Goal: Check status

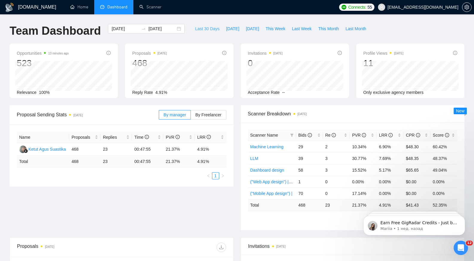
click at [197, 27] on span "Last 30 Days" at bounding box center [207, 28] width 25 height 7
type input "[DATE]"
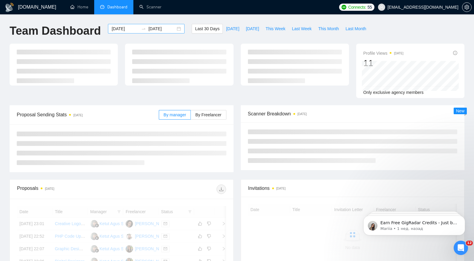
click at [175, 28] on div "[DATE] [DATE]" at bounding box center [146, 29] width 77 height 10
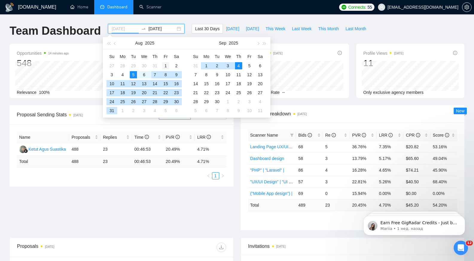
type input "[DATE]"
click at [164, 63] on div "1" at bounding box center [165, 65] width 7 height 7
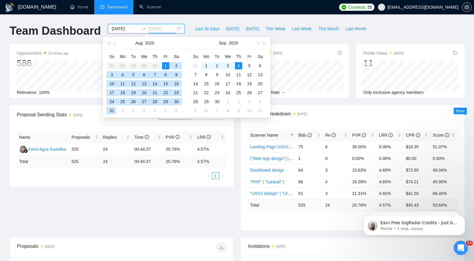
click at [113, 109] on div "31" at bounding box center [111, 110] width 7 height 7
type input "[DATE]"
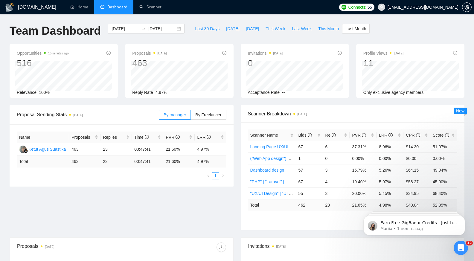
click at [197, 195] on div "Proposal Sending Stats [DATE] By manager By Freelancer Name Proposals Replies T…" at bounding box center [237, 171] width 462 height 132
